Goal: Task Accomplishment & Management: Complete application form

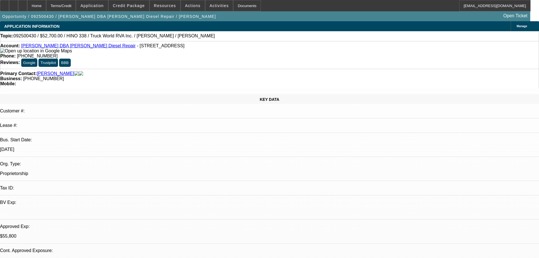
select select "0.1"
select select "2"
select select "0"
select select "6"
select select "0.1"
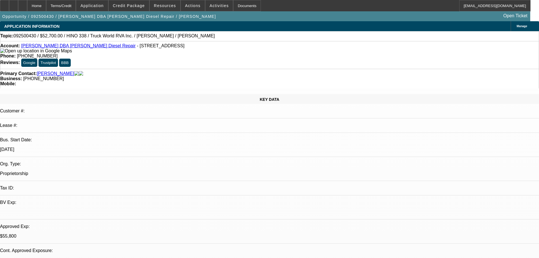
select select "2"
select select "0"
select select "6"
select select "0.1"
select select "2"
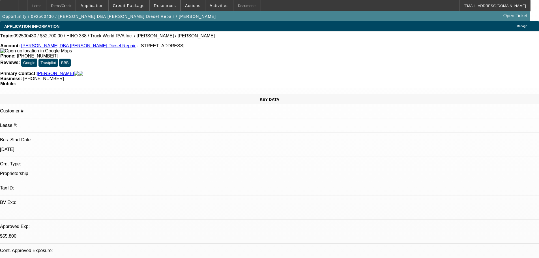
select select "0"
select select "6"
select select "0.1"
select select "2"
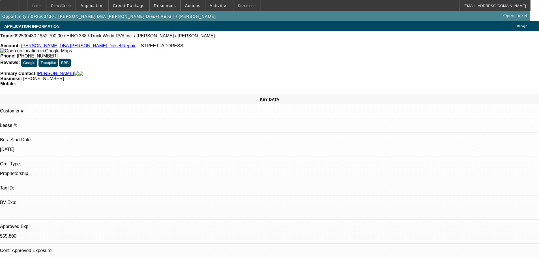
select select "0"
select select "6"
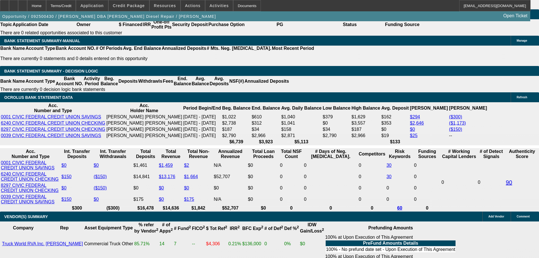
scroll to position [808, 0]
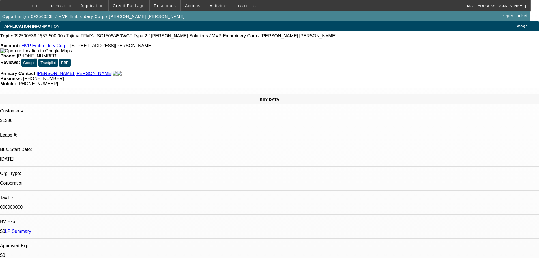
select select "0"
select select "2"
select select "0"
select select "6"
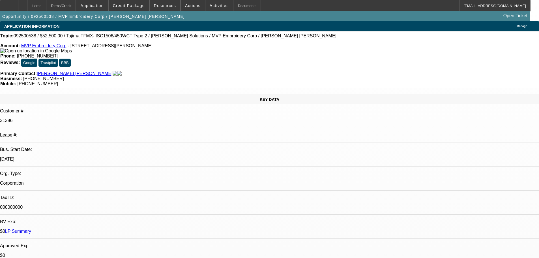
select select "0"
select select "2"
select select "0"
select select "6"
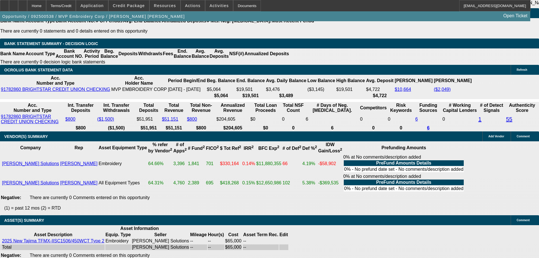
scroll to position [1131, 0]
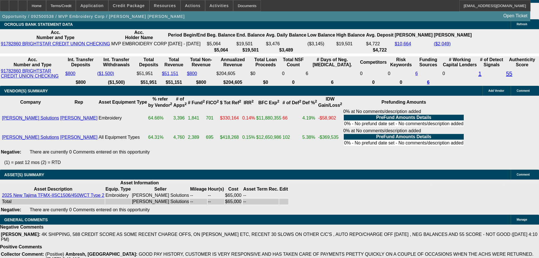
select select "5"
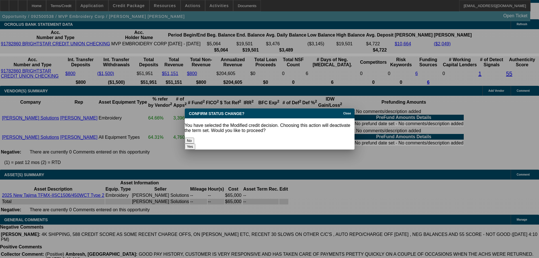
scroll to position [0, 0]
click at [196, 144] on button "Yes" at bounding box center [190, 147] width 11 height 6
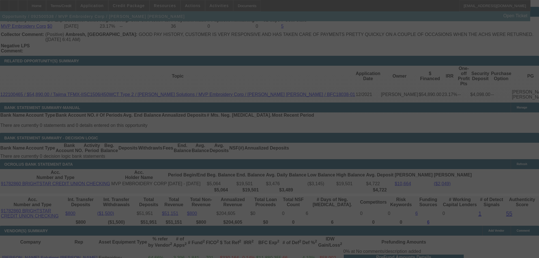
scroll to position [990, 0]
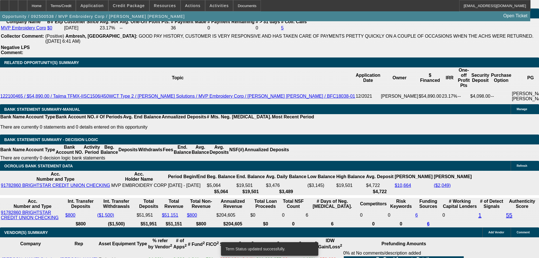
select select "0"
select select "2"
select select "0"
select select "6"
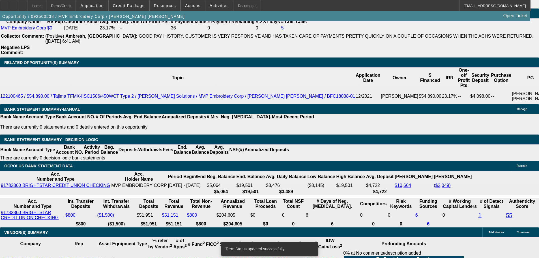
select select "0"
select select "2"
select select "0"
select select "6"
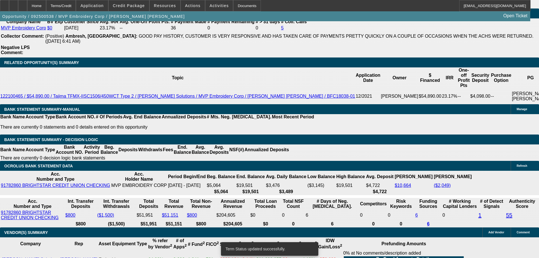
select select "0"
select select "2"
select select "0"
select select "6"
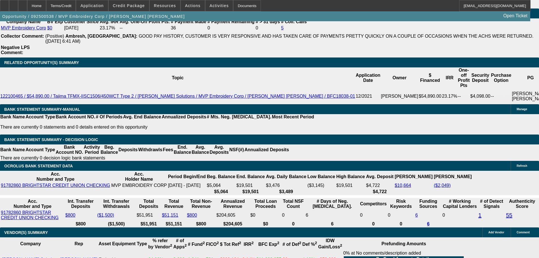
drag, startPoint x: 121, startPoint y: 105, endPoint x: 137, endPoint y: 103, distance: 16.2
type input "1"
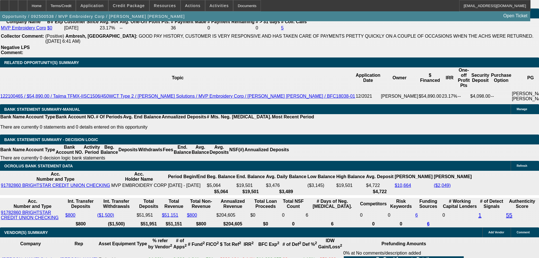
type input "UNKNOWN"
type input "$897.42"
type input "$1,794.84"
type input "18"
type input "0"
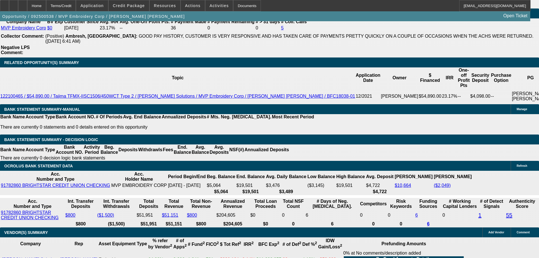
type input "$1,333.15"
type input "$2,666.30"
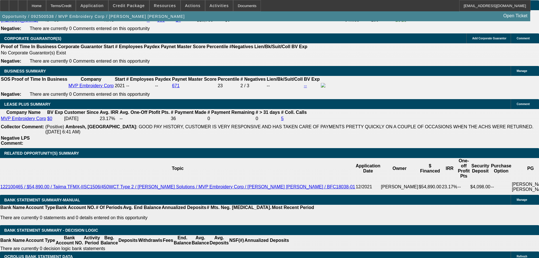
scroll to position [848, 0]
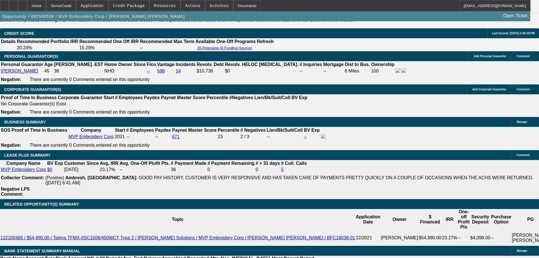
type input "$0.00"
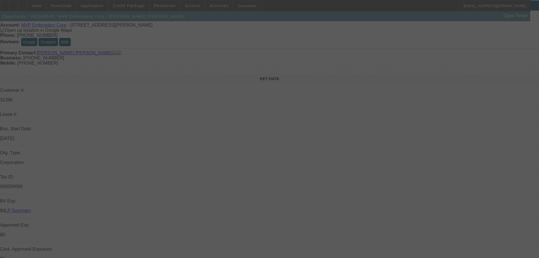
scroll to position [0, 0]
select select "0"
select select "2"
select select "0"
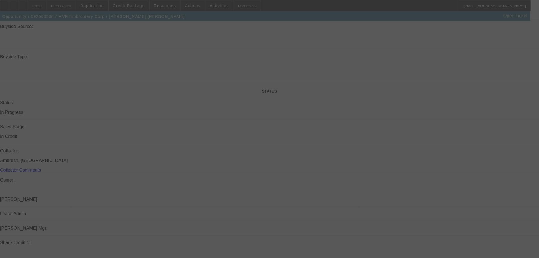
select select "6"
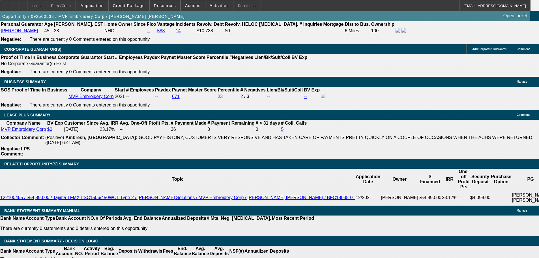
scroll to position [963, 0]
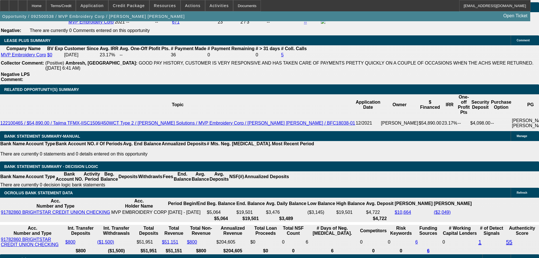
drag, startPoint x: 123, startPoint y: 129, endPoint x: 144, endPoint y: 127, distance: 21.6
type input "UNKNOWN"
type input "1"
type input "$1,794.84"
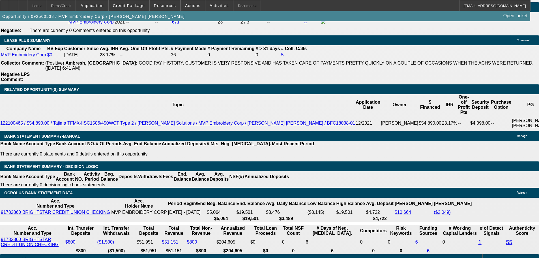
type input "$897.42"
type input "19"
type input "0"
type input "$2,723.76"
type input "$1,361.88"
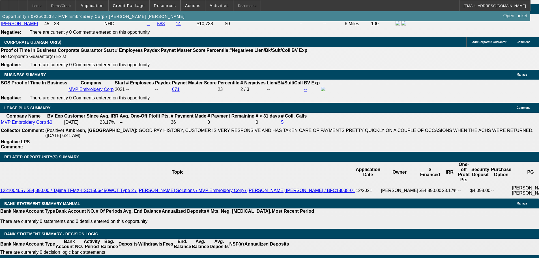
scroll to position [878, 0]
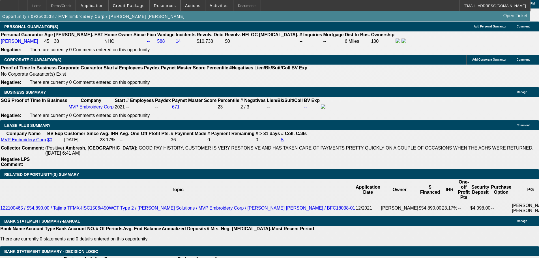
type input "$0.00"
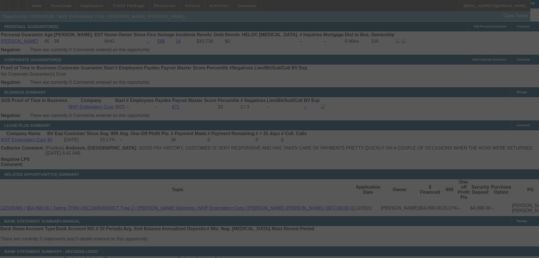
scroll to position [991, 0]
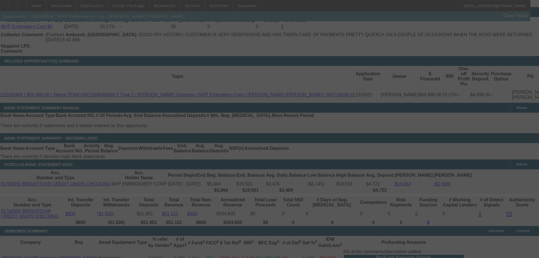
select select "0"
select select "2"
select select "0"
select select "6"
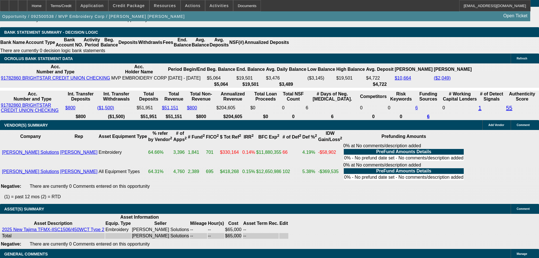
scroll to position [1131, 0]
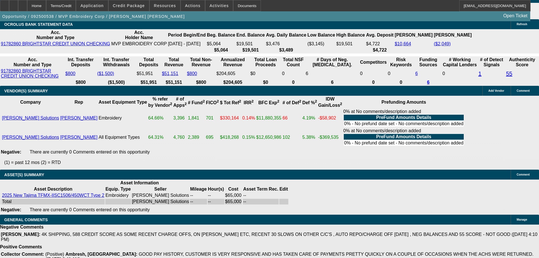
select select "3"
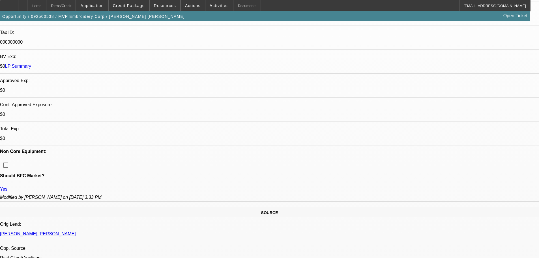
scroll to position [170, 0]
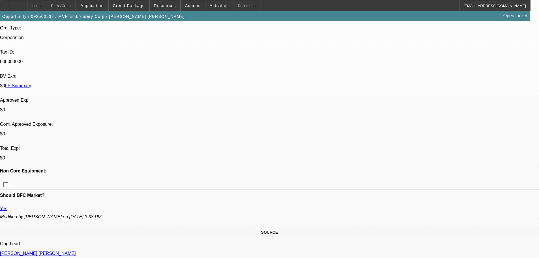
scroll to position [142, 0]
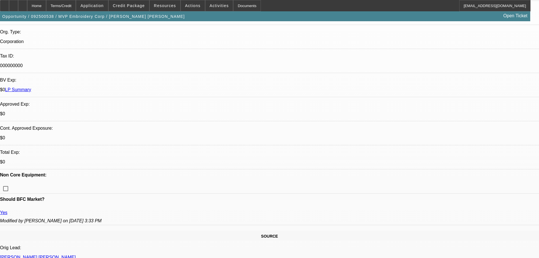
type textarea "HERES THE APPROVAL - ALSO AS ASKED YESTERDAY WOULD LIKE TO KNOW WHY SHE NEEDS A…"
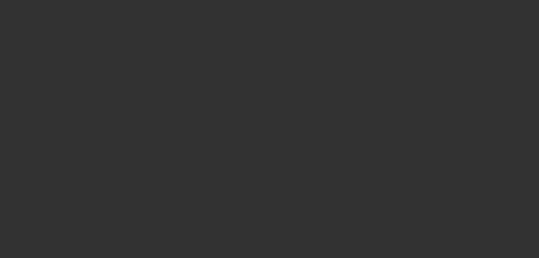
scroll to position [0, 0]
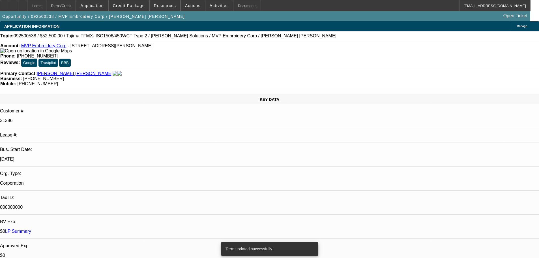
select select "0"
select select "2"
select select "0"
select select "6"
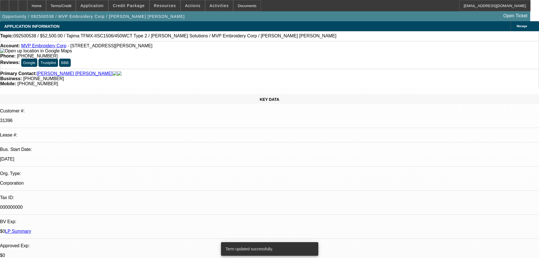
select select "0"
select select "2"
select select "0"
select select "6"
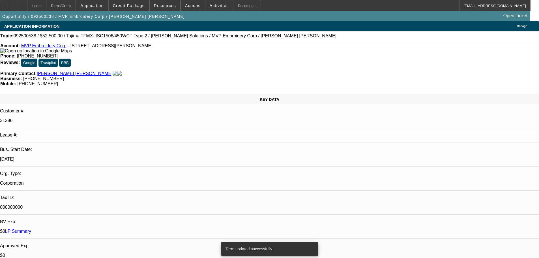
select select "0"
select select "2"
select select "0"
select select "6"
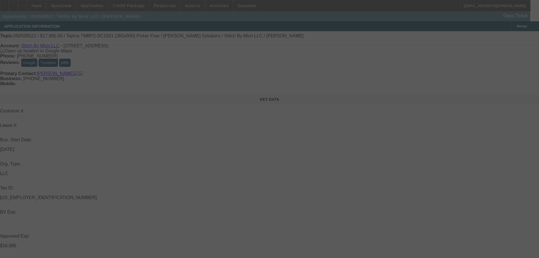
select select "0"
select select "2"
select select "0.1"
select select "0"
select select "2"
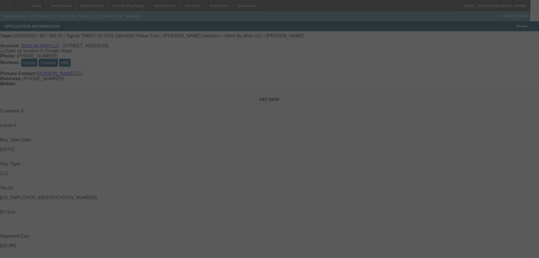
select select "0"
select select "2"
select select "0"
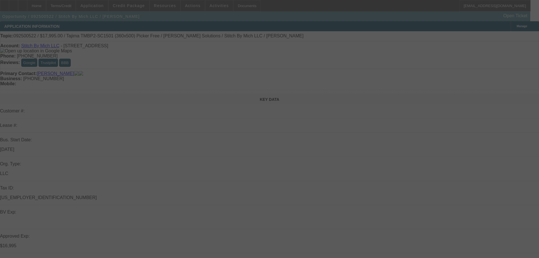
select select "2"
select select "0.1"
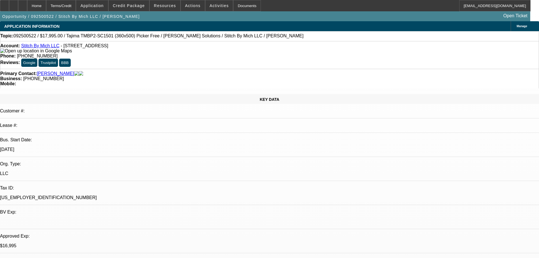
select select "1"
select select "2"
select select "4"
select select "1"
select select "2"
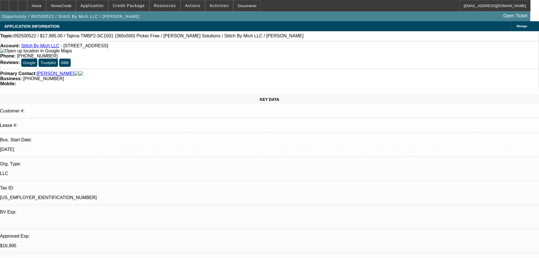
select select "6"
select select "1"
select select "2"
select select "6"
select select "1"
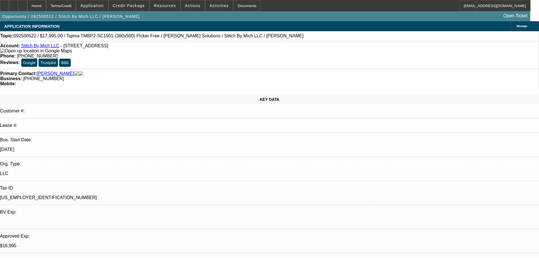
select select "2"
select select "4"
select select "0"
select select "2"
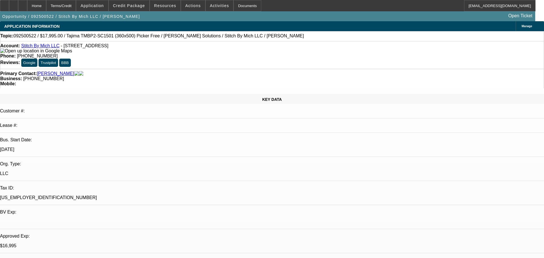
select select "0.1"
select select "4"
select select "0"
select select "2"
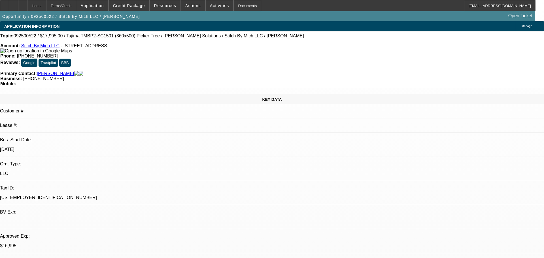
select select "0"
select select "6"
select select "0"
select select "2"
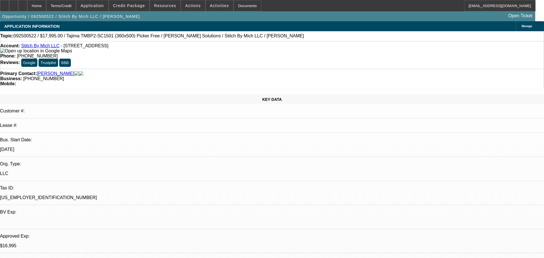
select select "0"
select select "6"
select select "0"
select select "2"
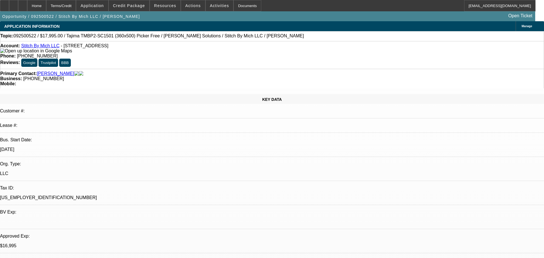
select select "0.1"
select select "4"
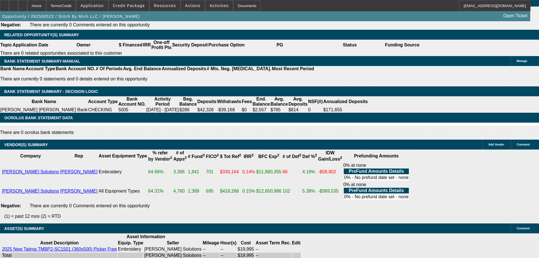
scroll to position [1019, 0]
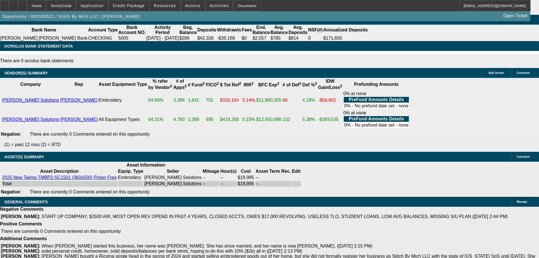
select select "5"
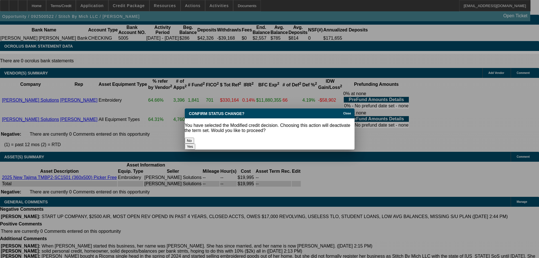
click at [196, 144] on button "Yes" at bounding box center [190, 147] width 11 height 6
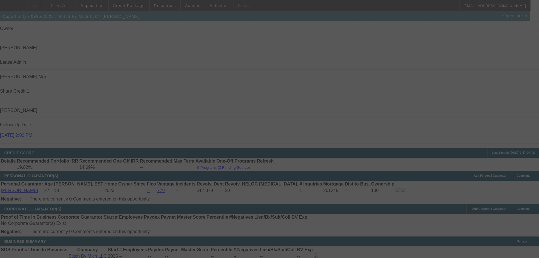
scroll to position [821, 0]
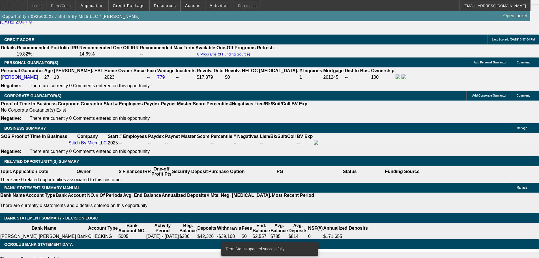
select select "0"
select select "2"
select select "0"
select select "6"
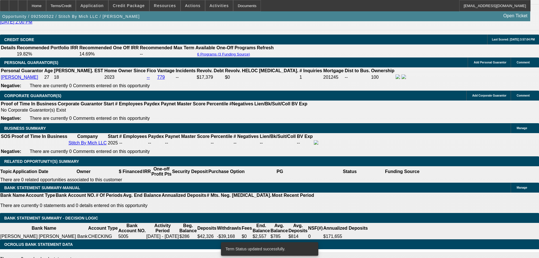
select select "0"
select select "2"
select select "0.1"
select select "4"
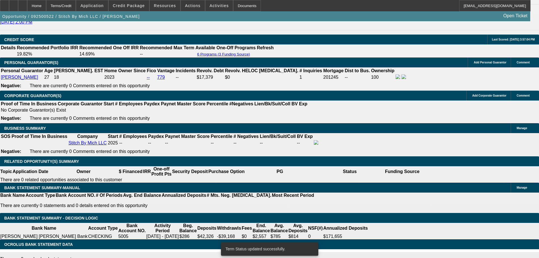
select select "0"
select select "2"
select select "0"
select select "6"
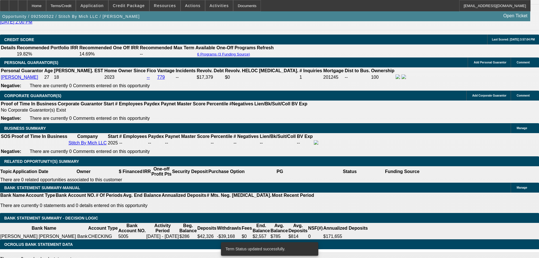
select select "0"
select select "2"
select select "0"
select select "6"
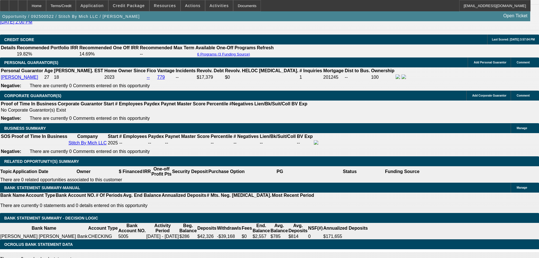
drag, startPoint x: 122, startPoint y: 94, endPoint x: 141, endPoint y: 93, distance: 19.6
type input "1"
type input "UNKNOWN"
type input "$382.60"
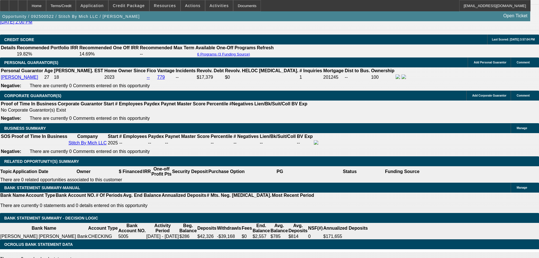
type input "$765.20"
type input "17"
type input "$519.25"
type input "$1,038.50"
type input "17.1"
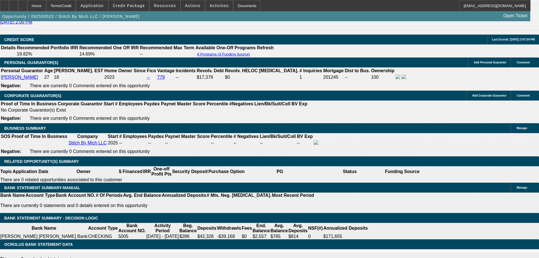
type input "0"
type input "$520.18"
type input "$1,040.36"
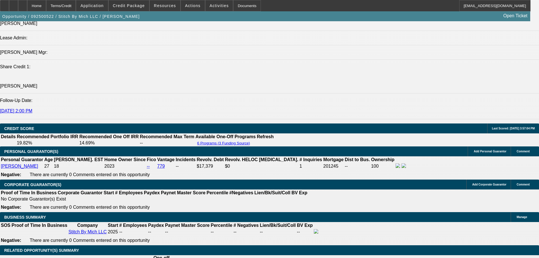
scroll to position [708, 0]
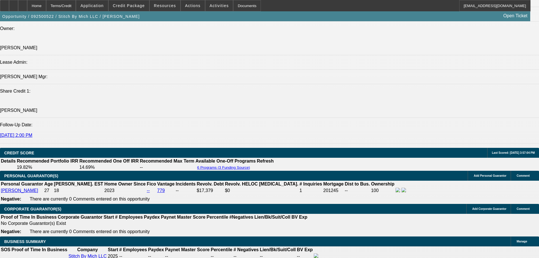
type input "$0.00"
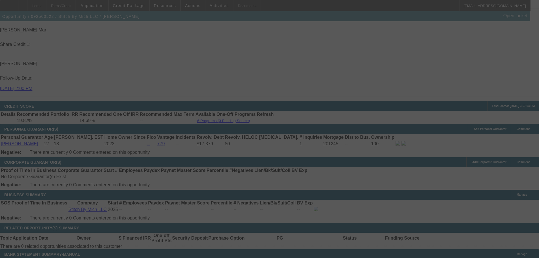
scroll to position [765, 0]
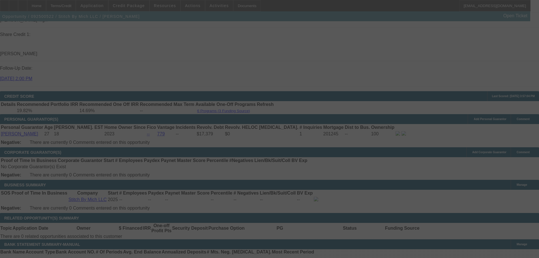
select select "0"
select select "2"
select select "0"
select select "6"
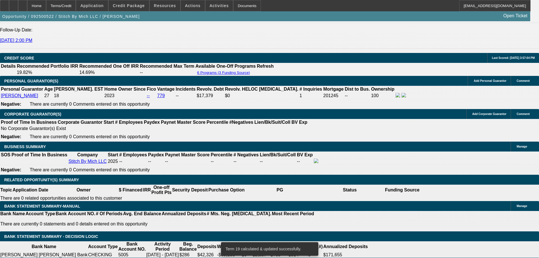
scroll to position [793, 0]
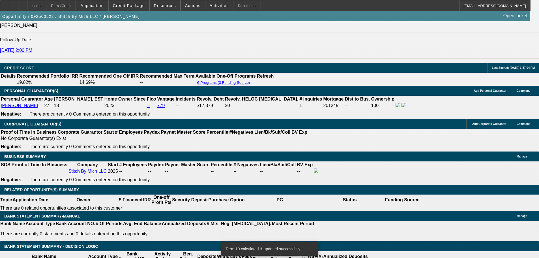
type input "17..1"
type input "UNKNOWN"
type input "3"
type input "$796.62"
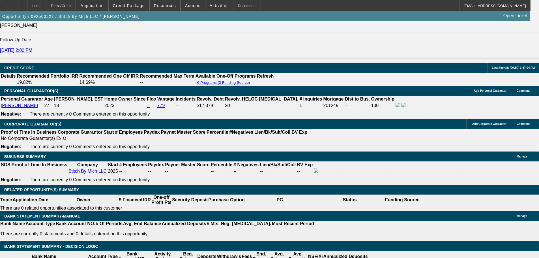
type input "$398.31"
type input "3"
type input "$0.00"
drag, startPoint x: 126, startPoint y: 122, endPoint x: 146, endPoint y: 123, distance: 20.7
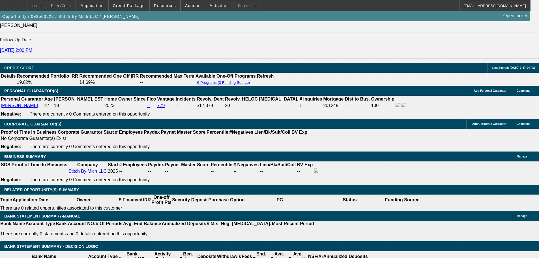
type input "1"
type input "$765.20"
type input "$382.60"
type input "17"
type input "$1,038.50"
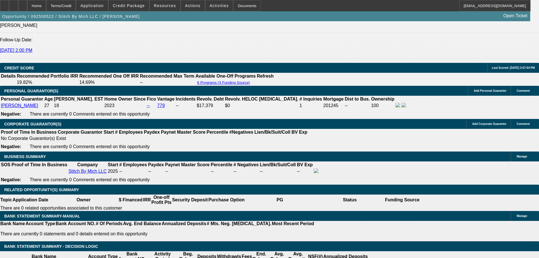
type input "$519.25"
type input "17.2"
type input "$1,042.22"
type input "$521.11"
type input "17.3"
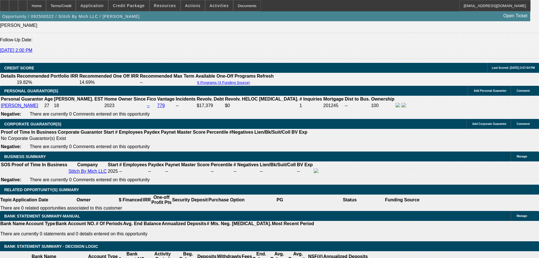
type input "$1,038.50"
type input "$519.25"
type input "$1,044.08"
type input "$522.04"
type input "17.3"
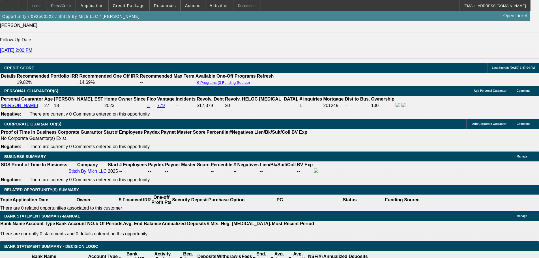
scroll to position [680, 0]
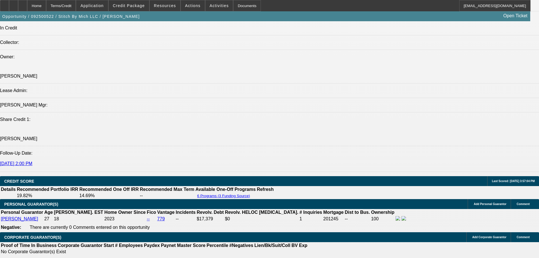
type input "$0.00"
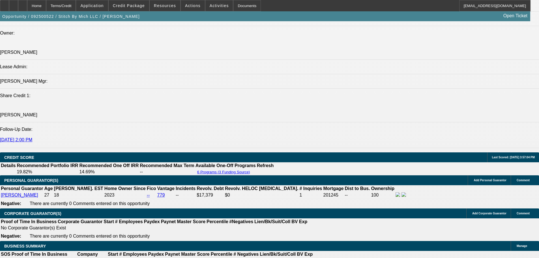
scroll to position [736, 0]
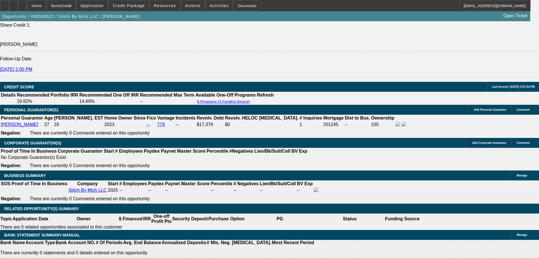
scroll to position [821, 0]
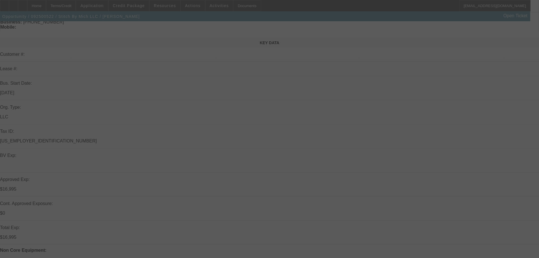
select select "0"
select select "2"
select select "0"
select select "6"
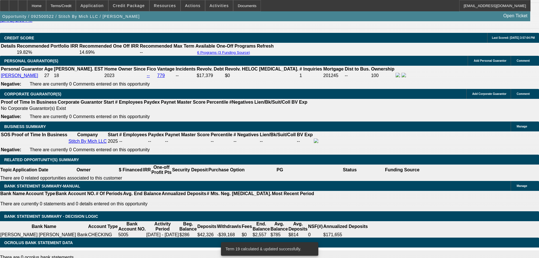
scroll to position [878, 0]
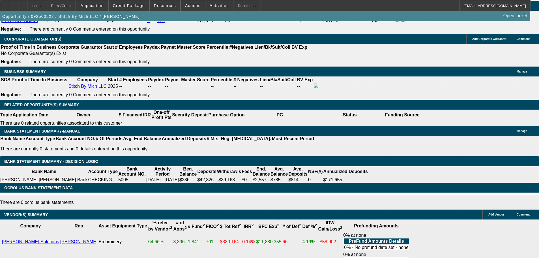
type input "17."
type input "UNKNOWN"
type input "$1,038.50"
type input "$519.25"
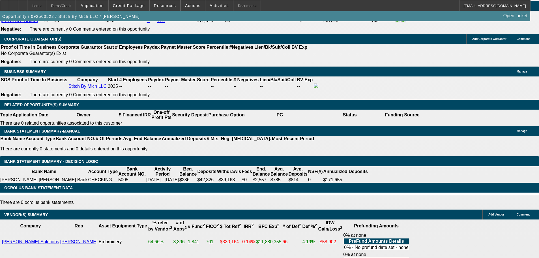
type input "17.5"
type input "$1,047.82"
type input "$523.91"
type input "17.5"
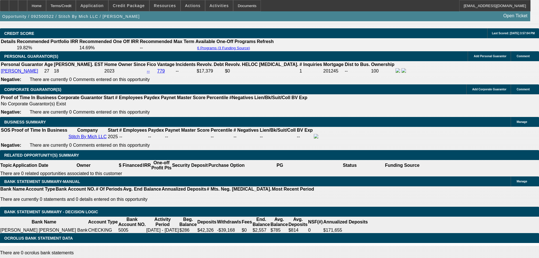
scroll to position [708, 0]
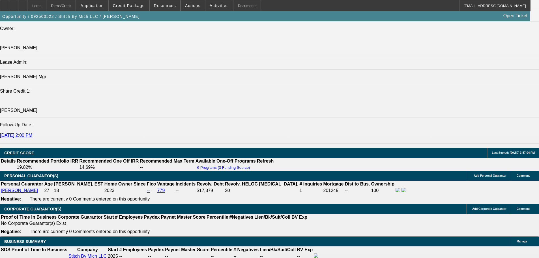
type input "$0.00"
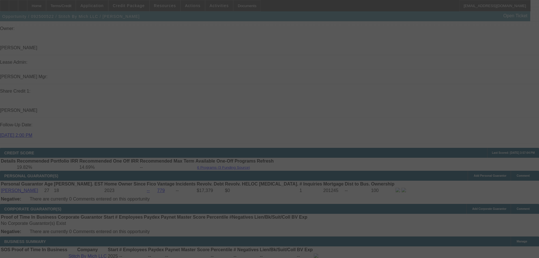
scroll to position [793, 0]
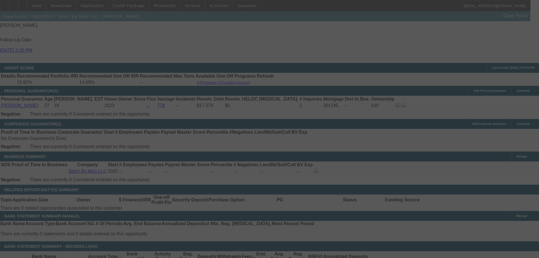
select select "0"
select select "2"
select select "0"
select select "6"
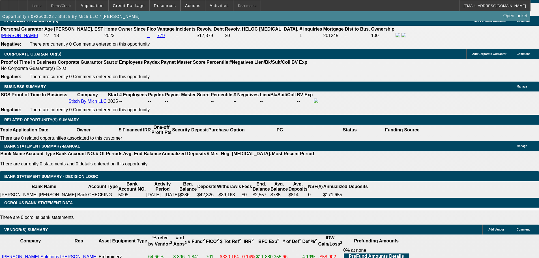
scroll to position [875, 0]
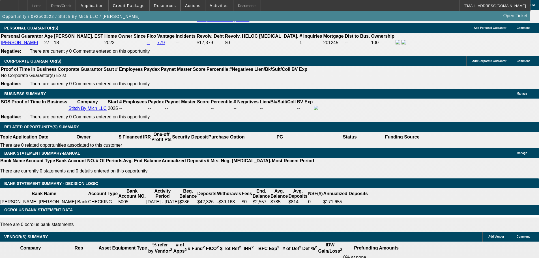
scroll to position [931, 0]
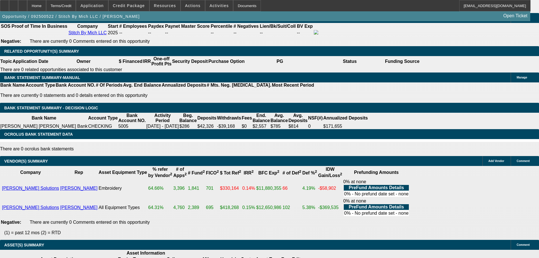
select select "3"
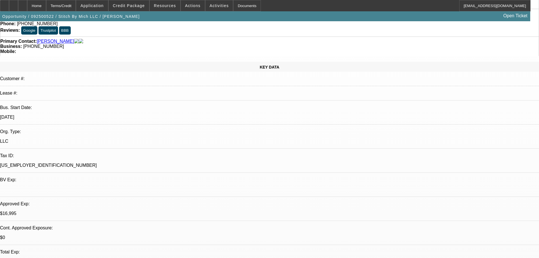
scroll to position [113, 0]
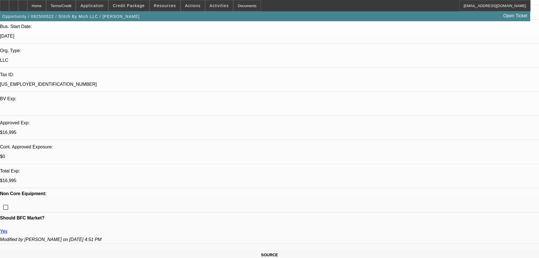
type textarea "GOOD LUCK"
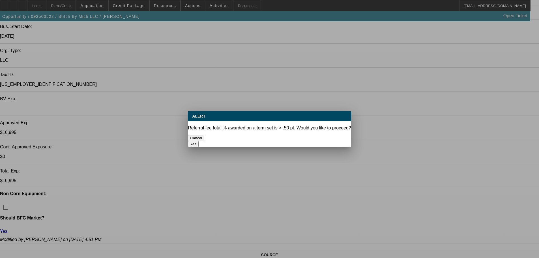
click at [199, 141] on button "Yes" at bounding box center [193, 144] width 11 height 6
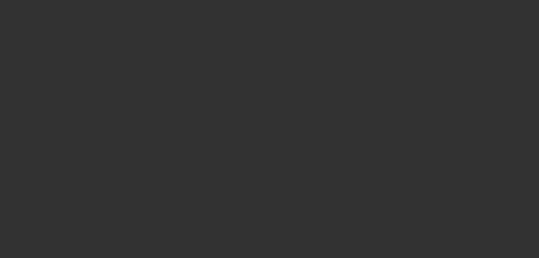
select select "0"
select select "2"
select select "0"
select select "6"
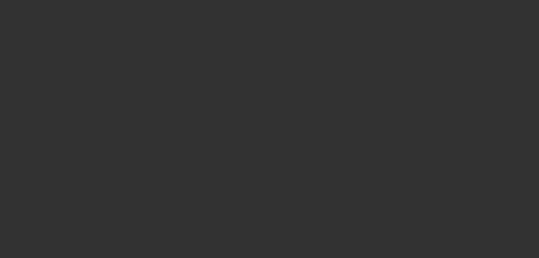
select select "0"
select select "2"
select select "0.1"
select select "4"
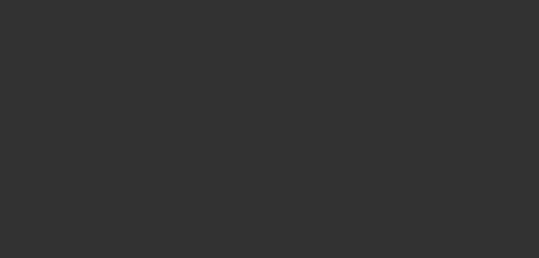
select select "0"
select select "2"
select select "0"
select select "6"
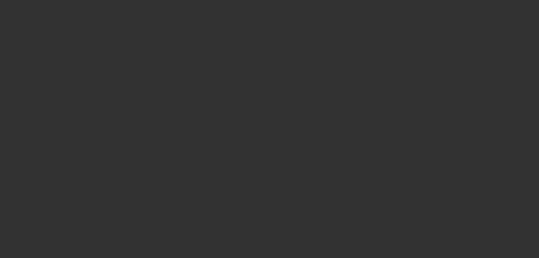
select select "0"
select select "2"
select select "0"
select select "6"
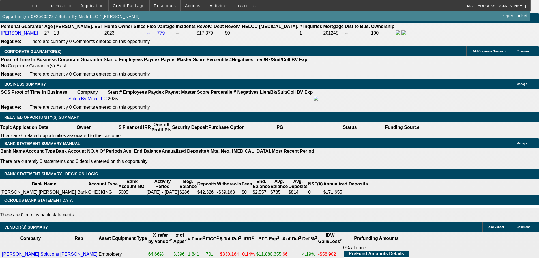
scroll to position [878, 0]
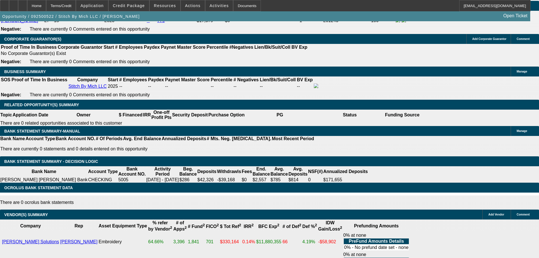
select select "3"
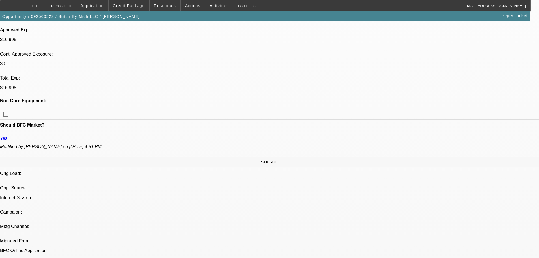
scroll to position [142, 0]
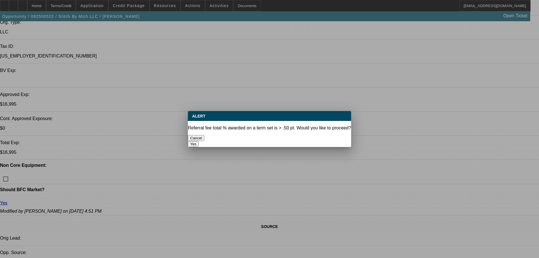
click at [199, 141] on button "Yes" at bounding box center [193, 144] width 11 height 6
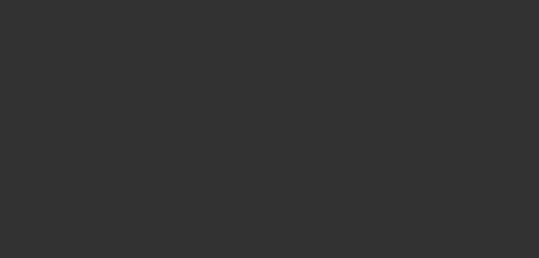
select select "0"
select select "2"
select select "0"
select select "6"
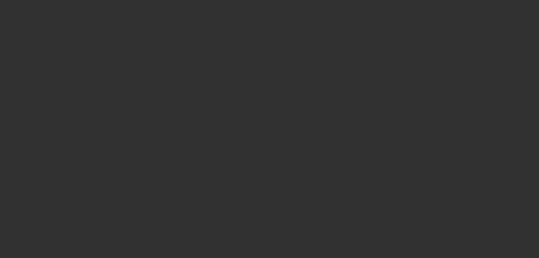
select select "0"
select select "2"
select select "0.1"
select select "4"
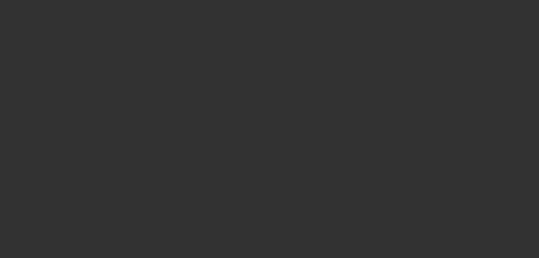
select select "0"
select select "2"
select select "0"
select select "6"
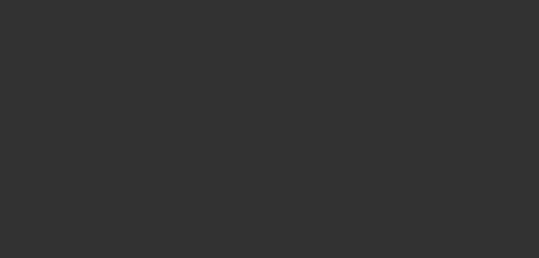
select select "0"
select select "2"
select select "0"
select select "6"
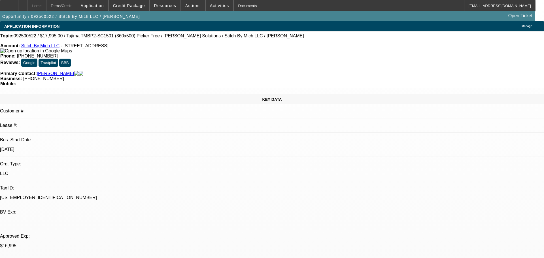
select select "0"
select select "2"
select select "0.1"
select select "0"
select select "2"
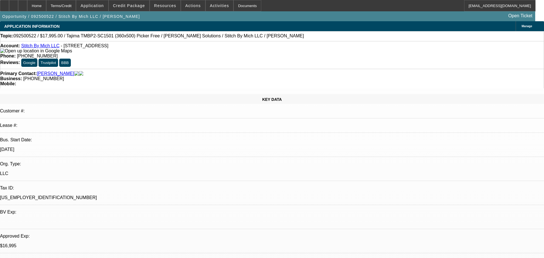
select select "0"
select select "2"
select select "0"
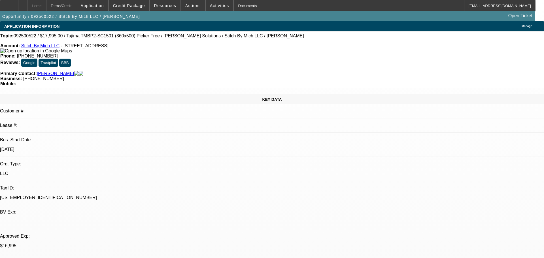
select select "2"
select select "0.1"
select select "2"
select select "4"
select select "2"
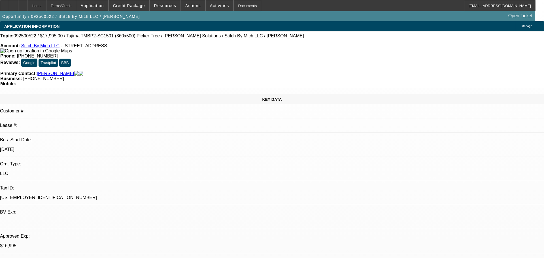
select select "6"
select select "2"
select select "6"
select select "2"
select select "4"
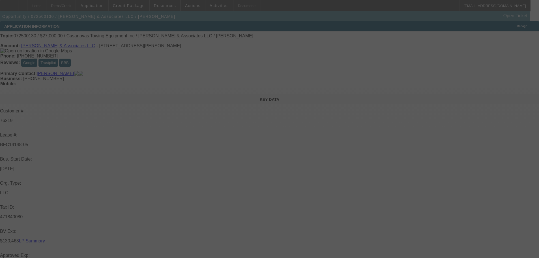
select select "0"
select select "2"
select select "0.1"
select select "4"
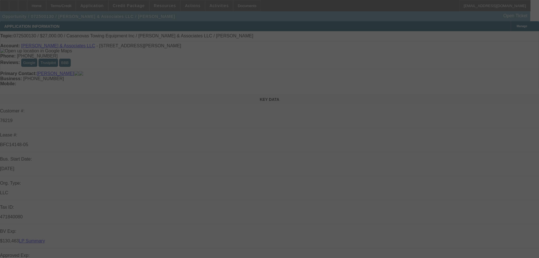
select select "0"
select select "2"
select select "0.1"
select select "4"
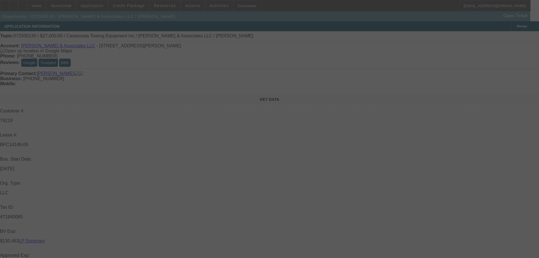
select select "0"
select select "2"
select select "0.1"
select select "4"
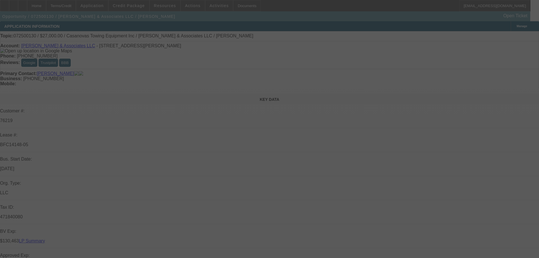
select select "0"
select select "2"
select select "0.1"
select select "4"
